Goal: Information Seeking & Learning: Learn about a topic

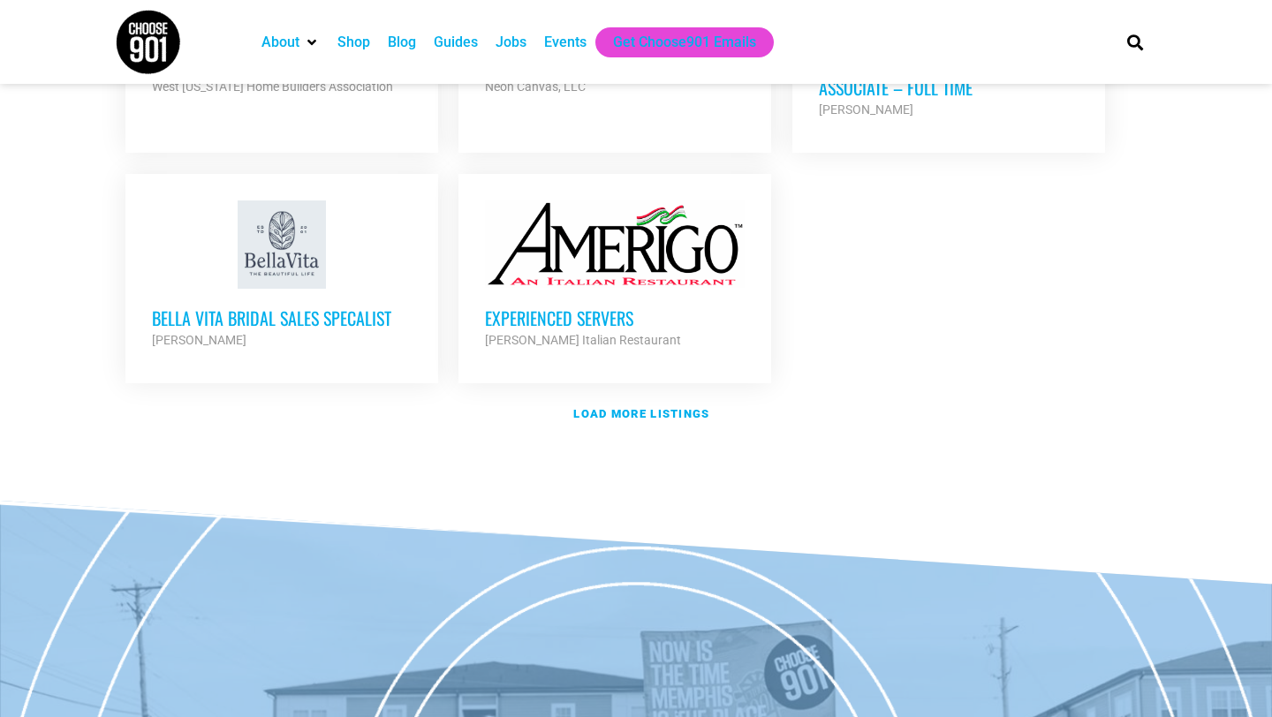
scroll to position [2271, 0]
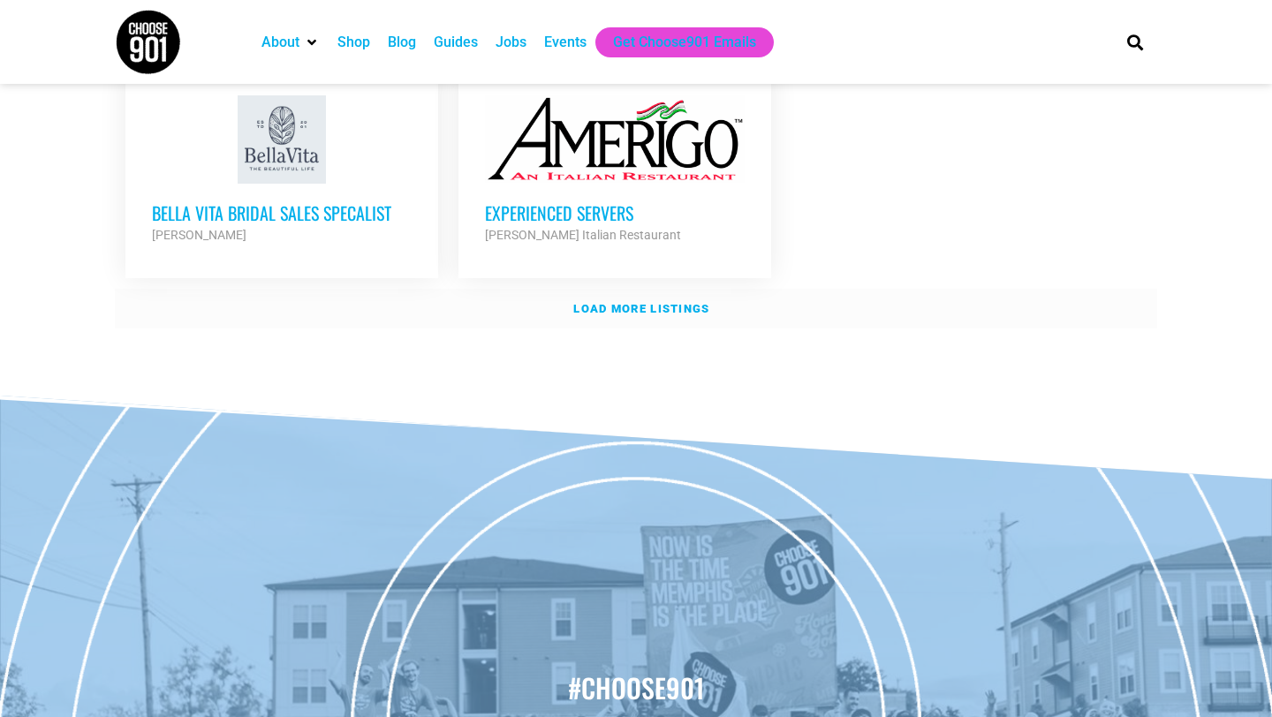
click at [624, 302] on strong "Load more listings" at bounding box center [641, 308] width 136 height 13
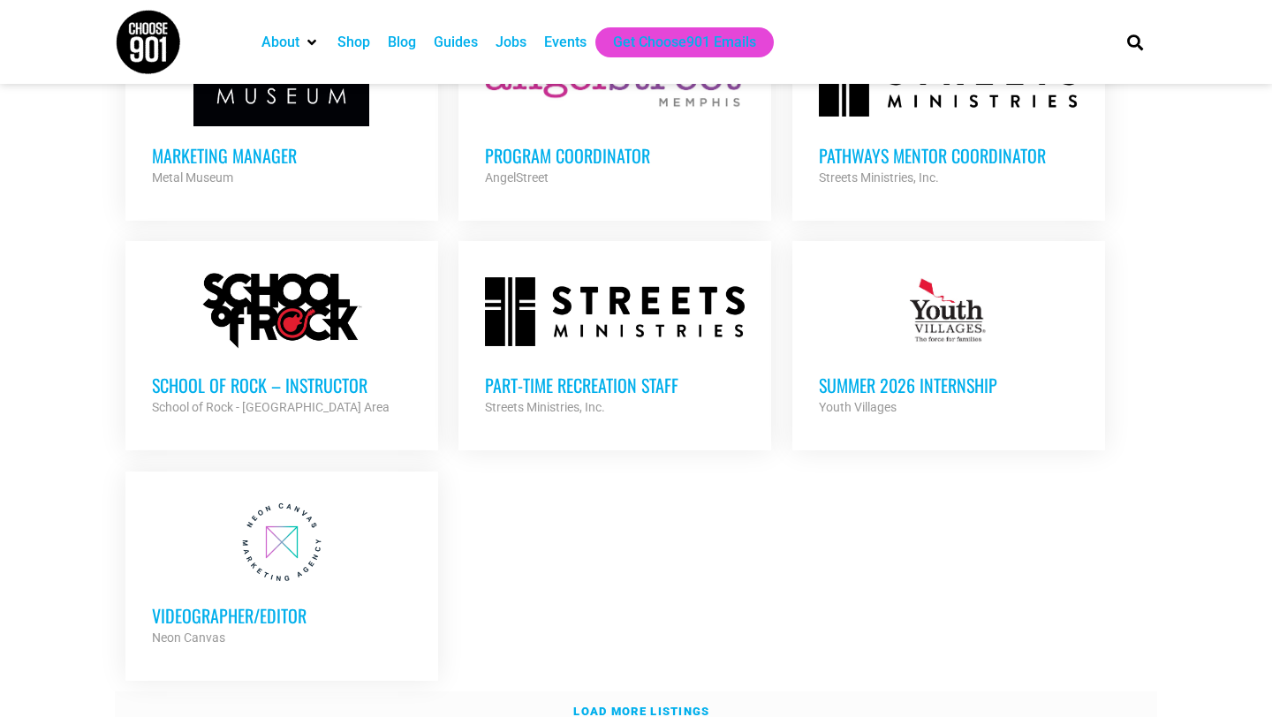
scroll to position [3625, 0]
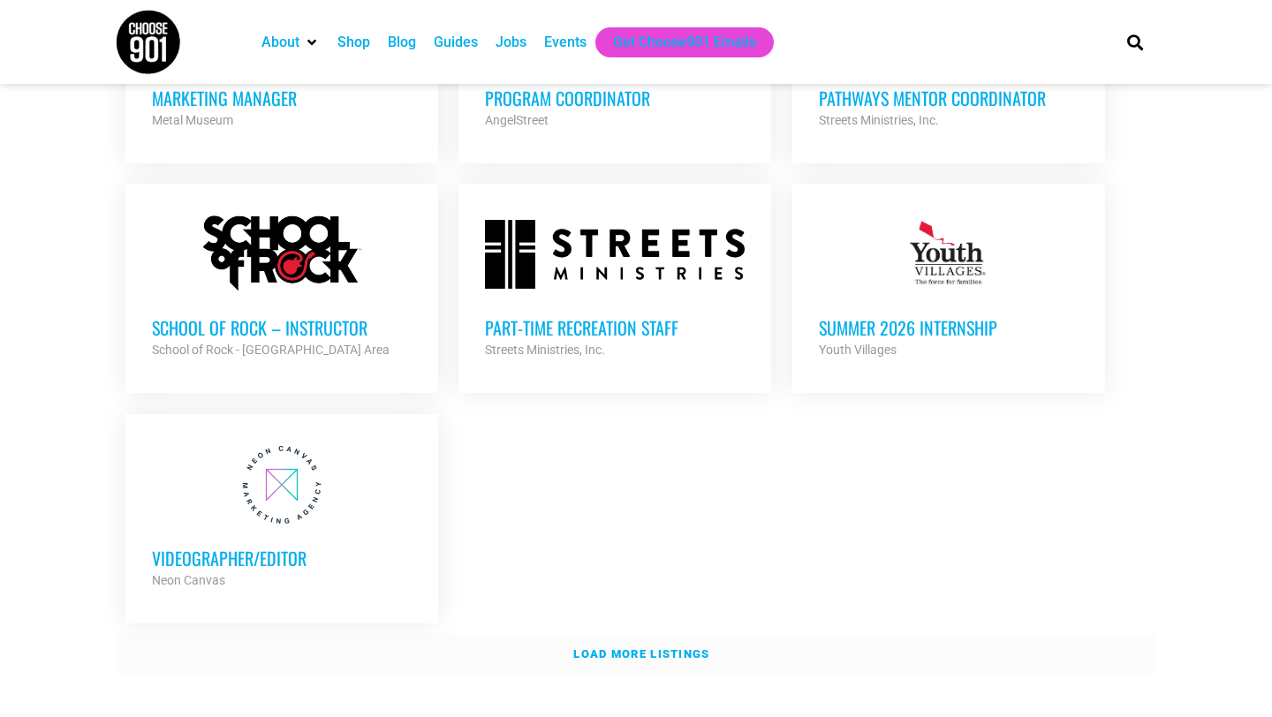
click at [605, 634] on link "Load more listings" at bounding box center [636, 654] width 1042 height 41
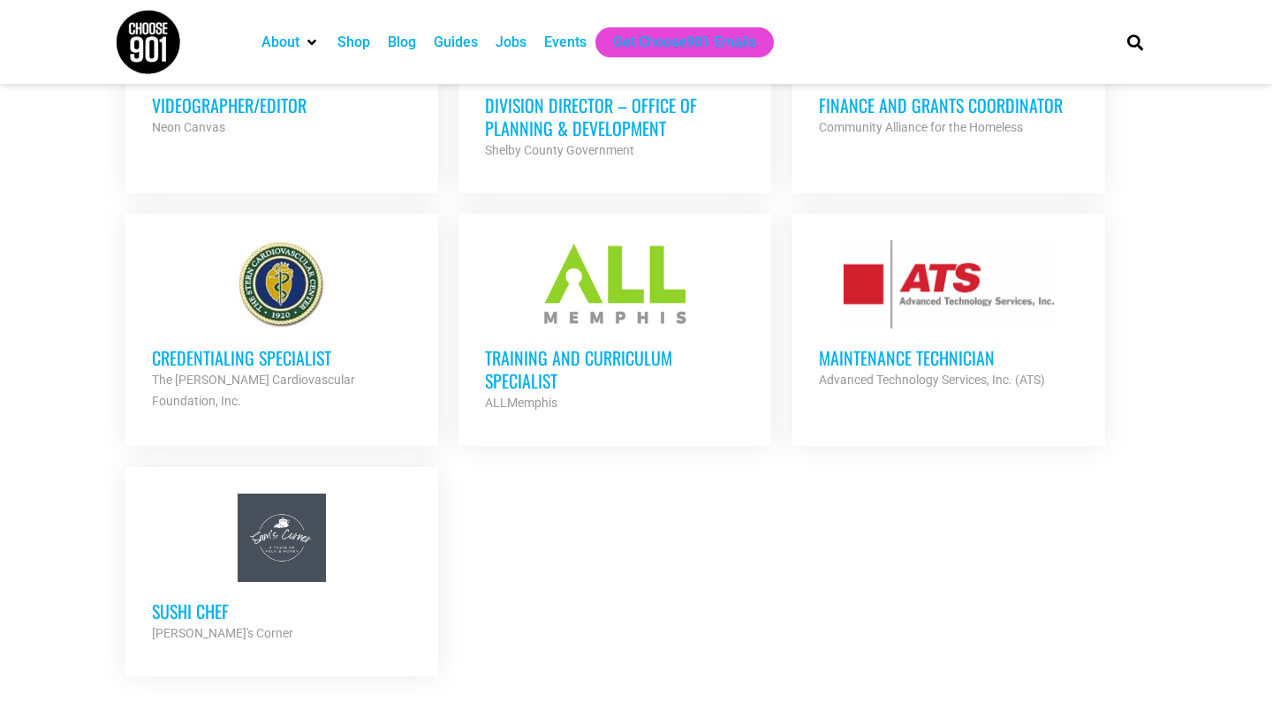
scroll to position [4111, 0]
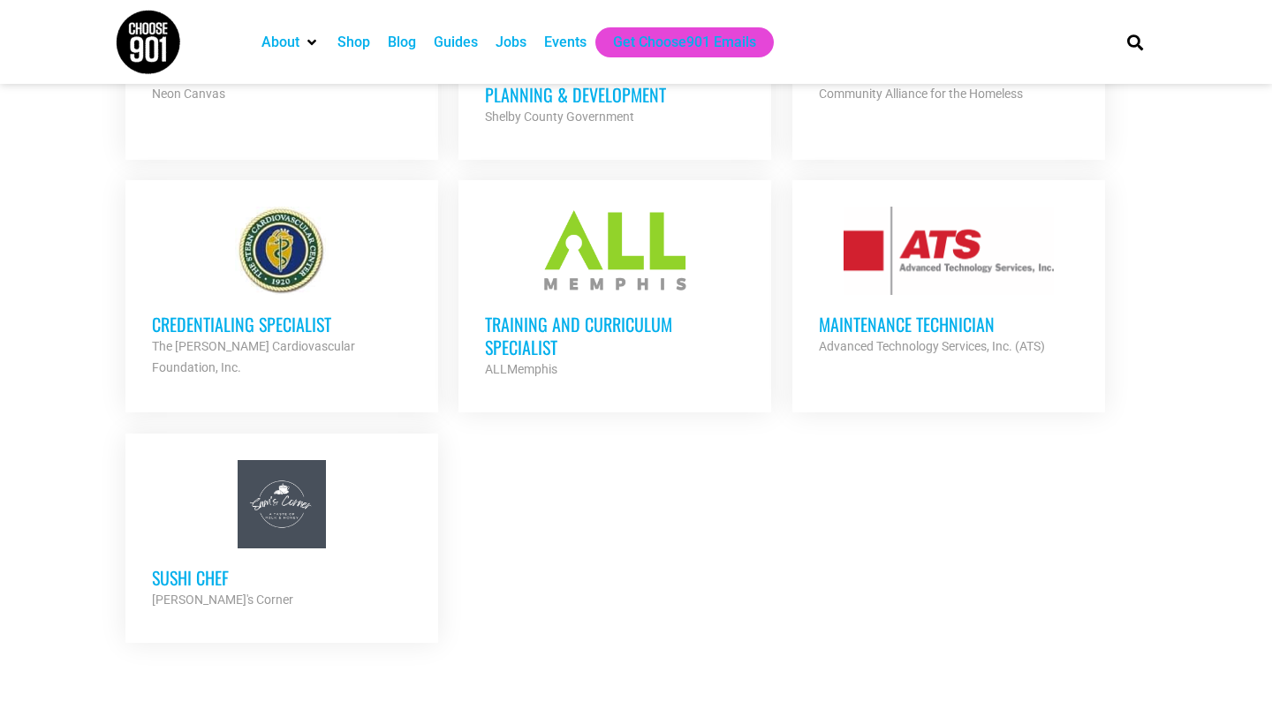
click at [590, 313] on h3 "Training and Curriculum Specialist" at bounding box center [615, 336] width 260 height 46
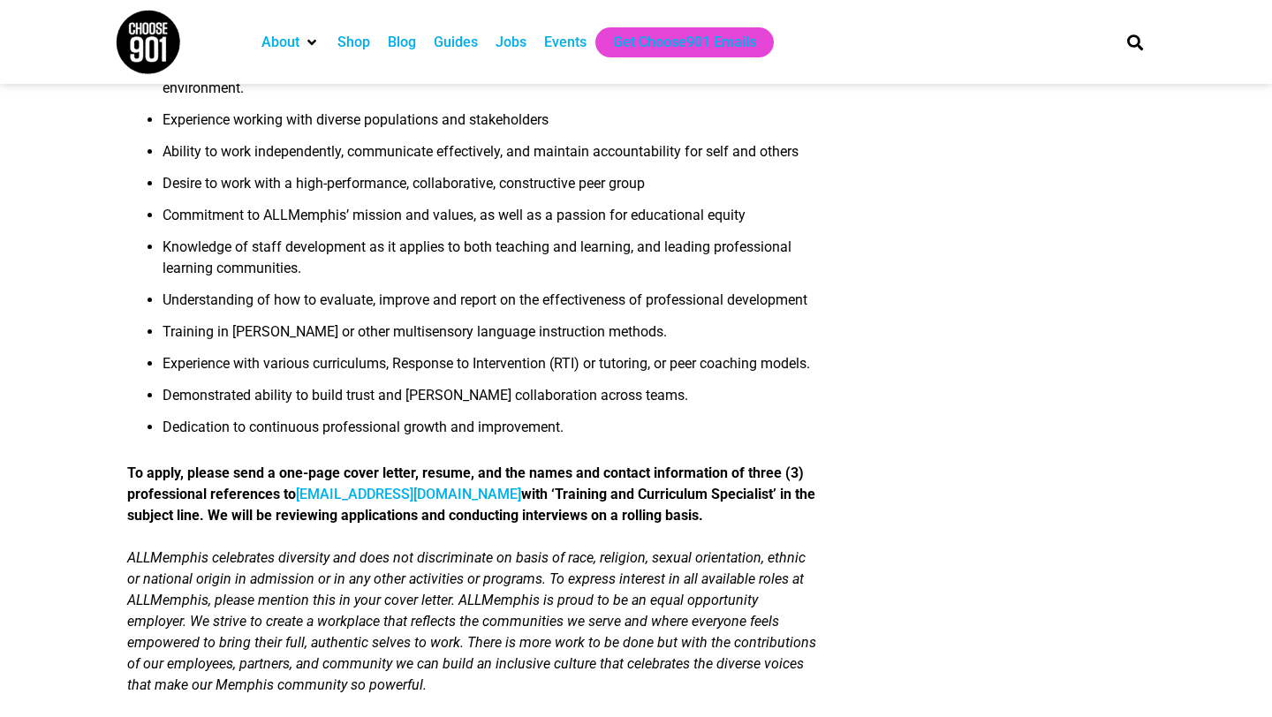
scroll to position [1734, 0]
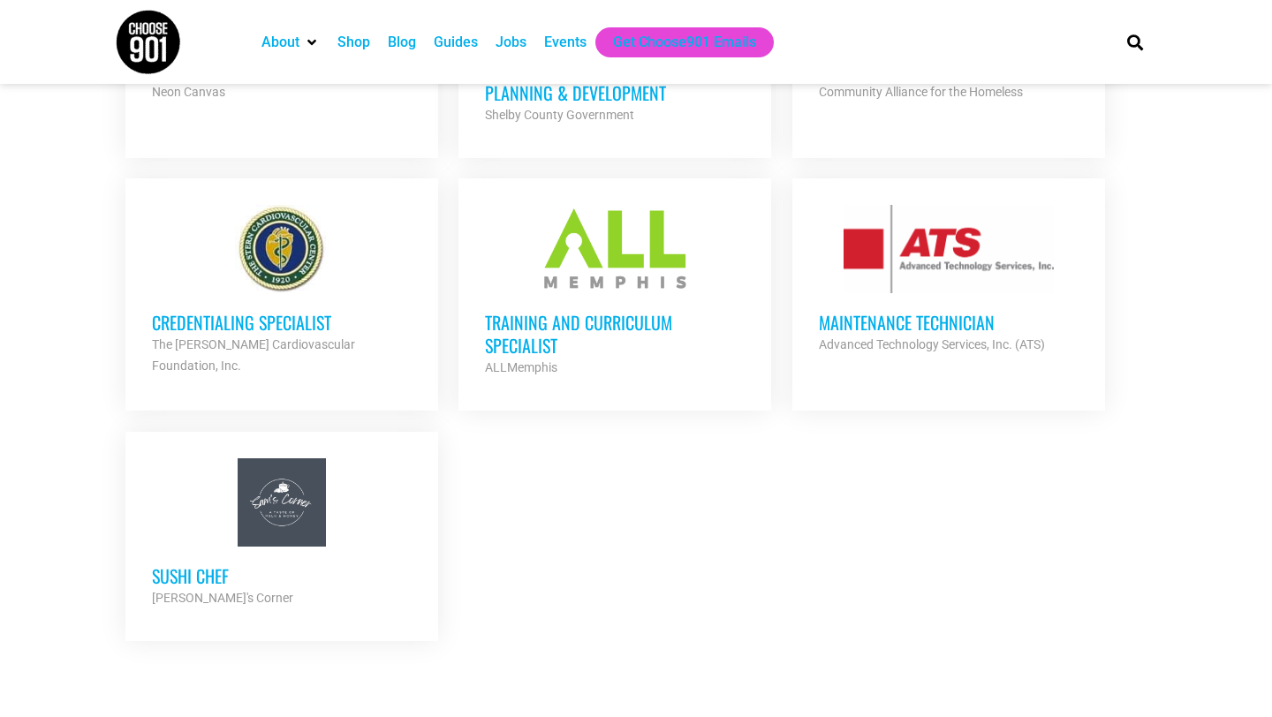
scroll to position [4102, 0]
